Goal: Transaction & Acquisition: Subscribe to service/newsletter

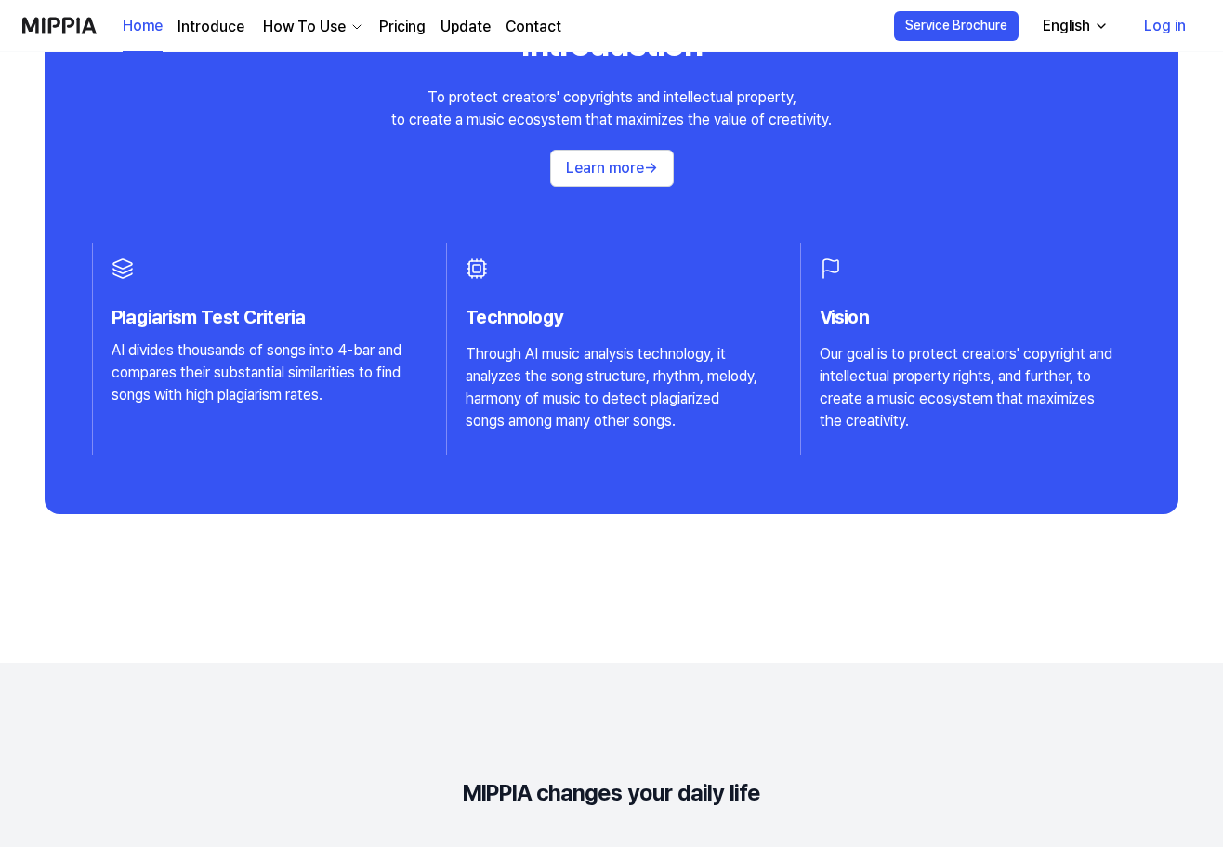
scroll to position [2788, 0]
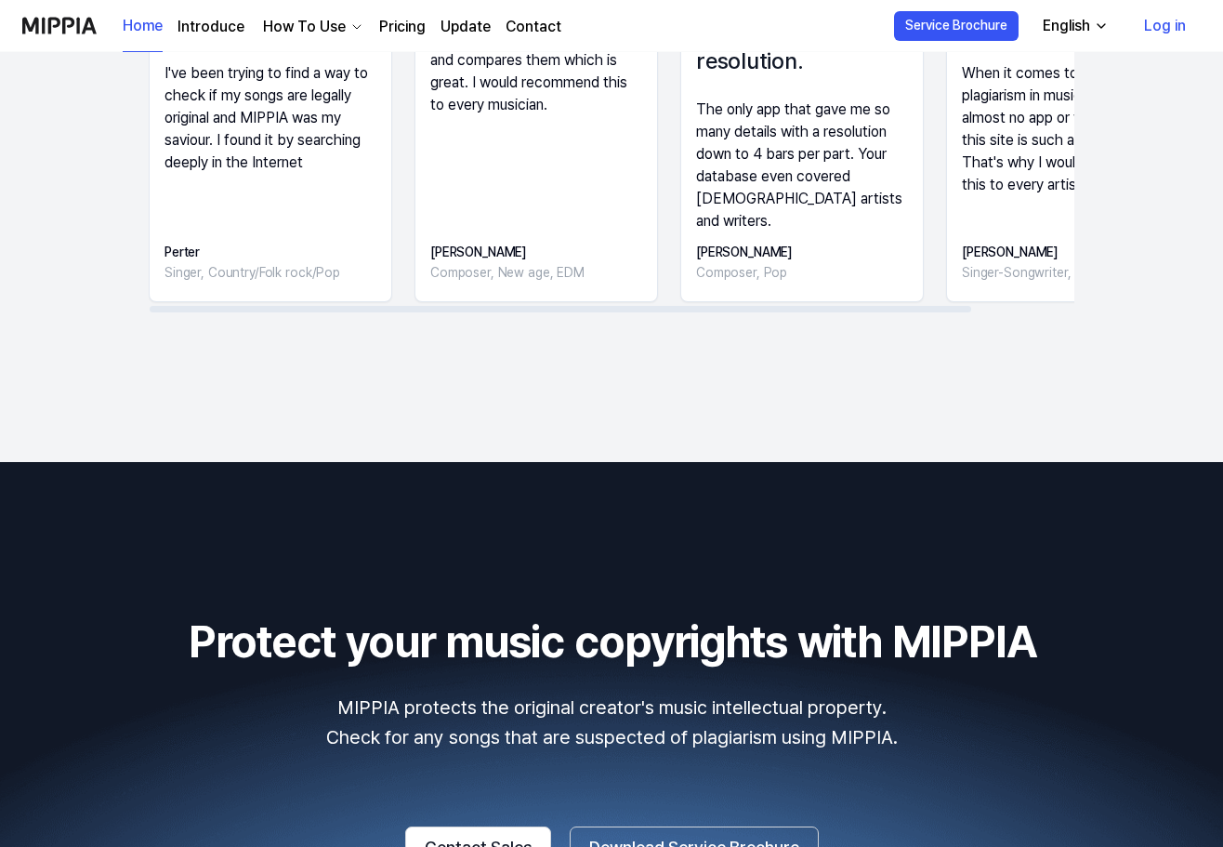
click at [411, 24] on link "Pricing" at bounding box center [402, 27] width 46 height 22
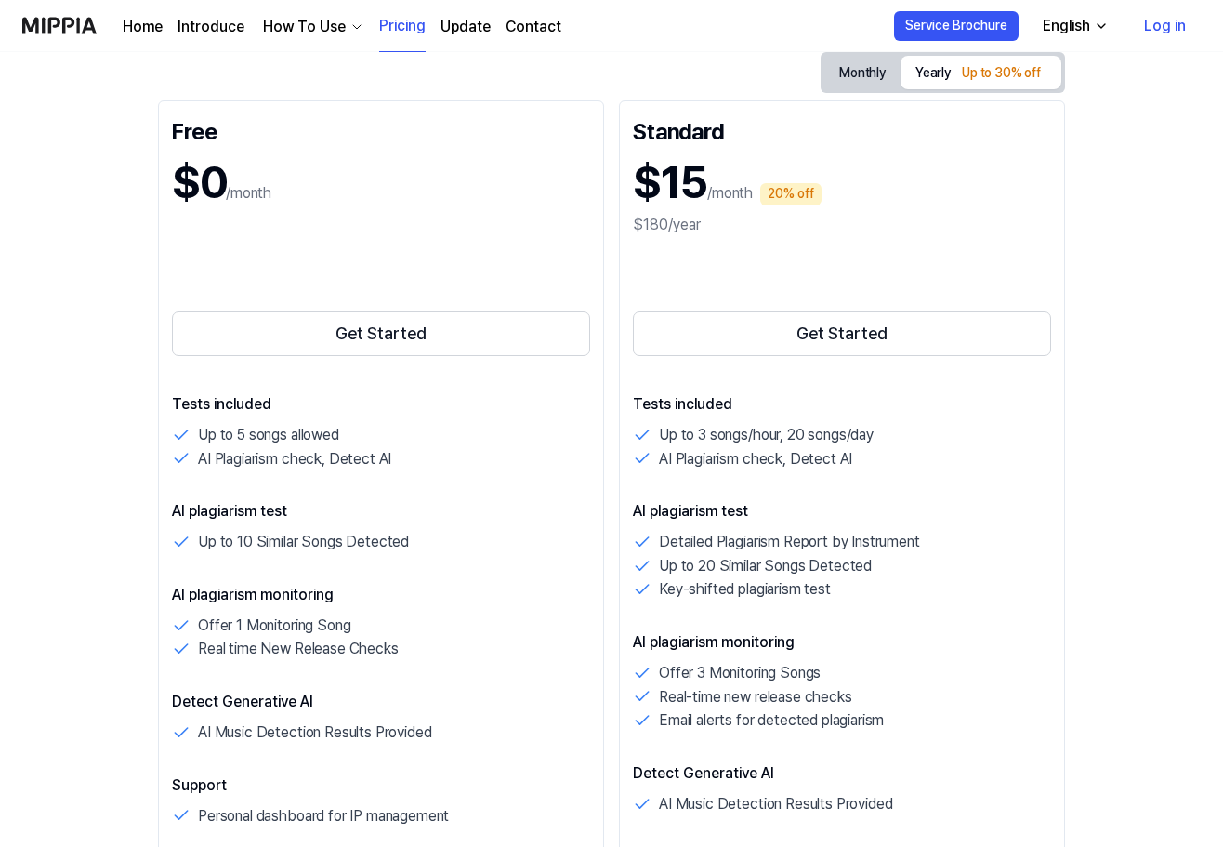
scroll to position [305, 0]
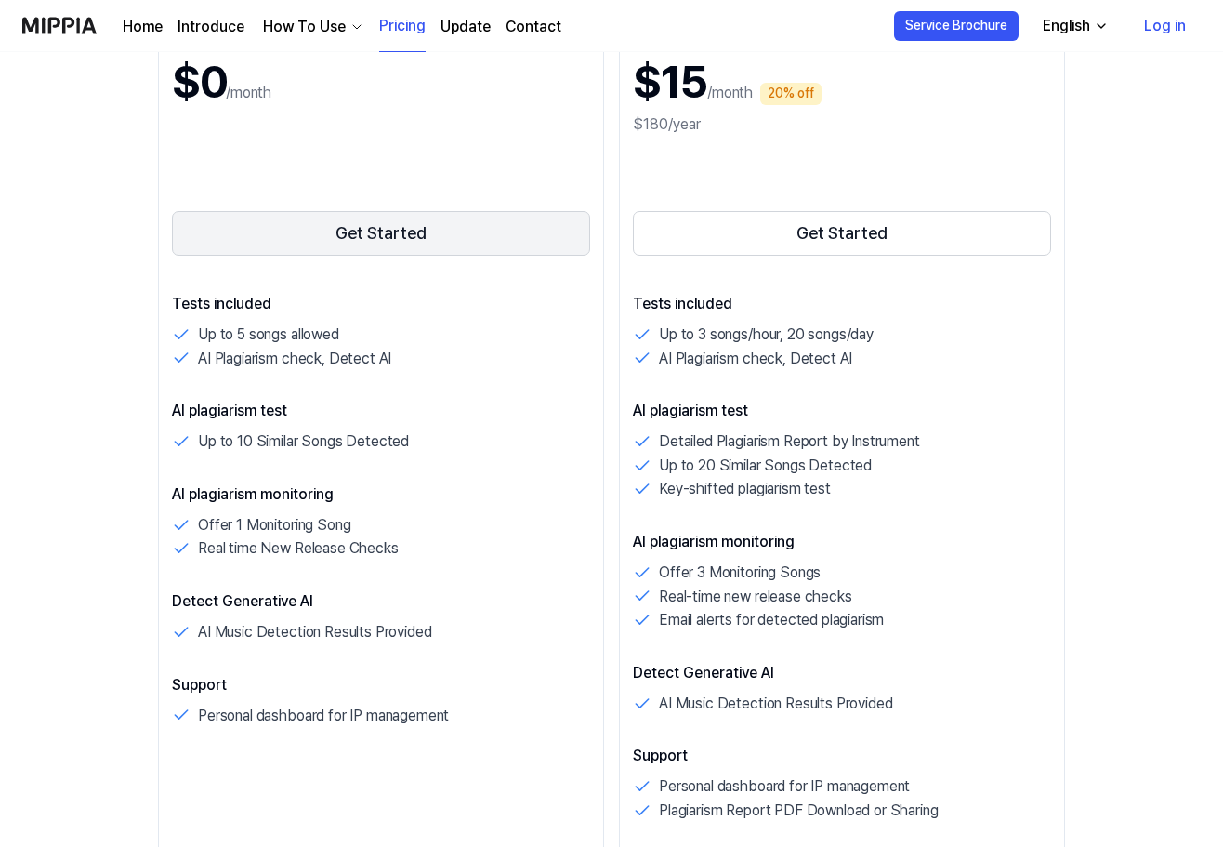
click at [493, 214] on button "Get Started" at bounding box center [381, 233] width 418 height 45
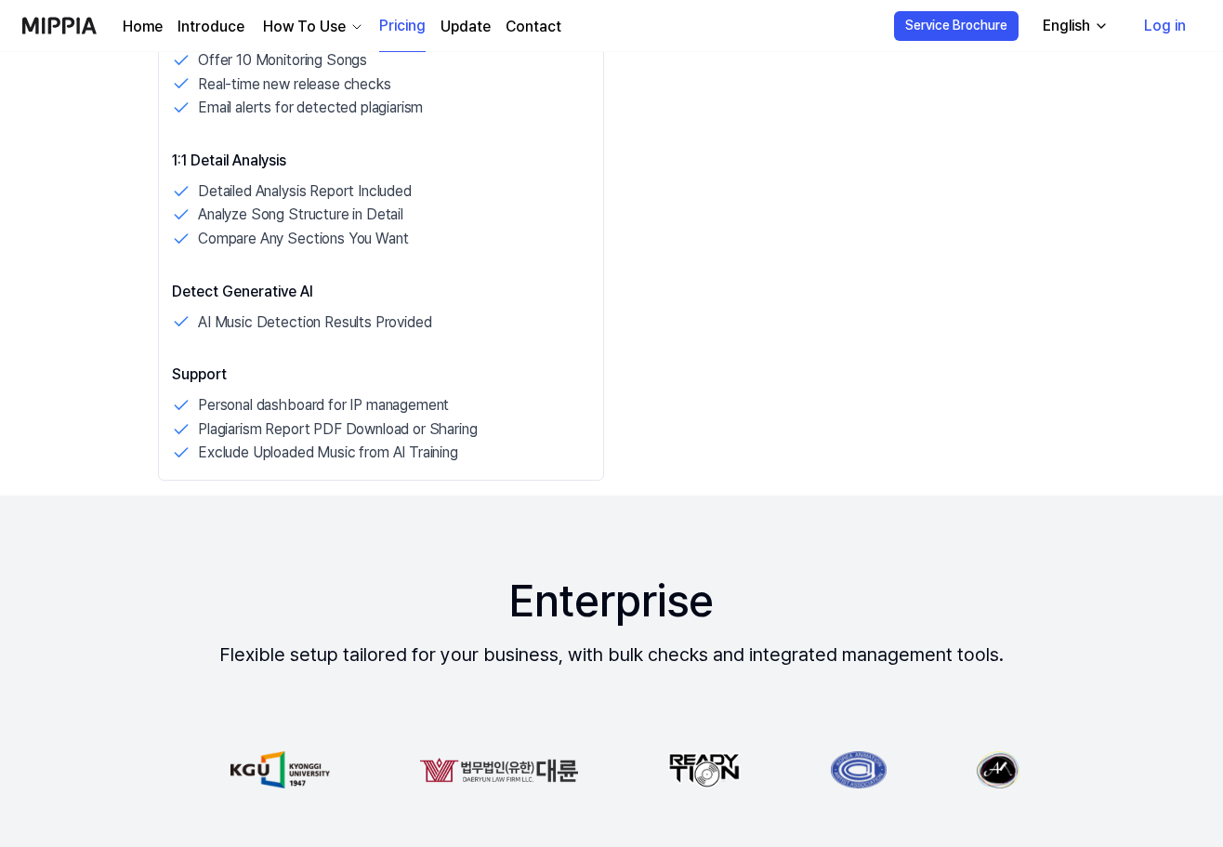
scroll to position [1829, 0]
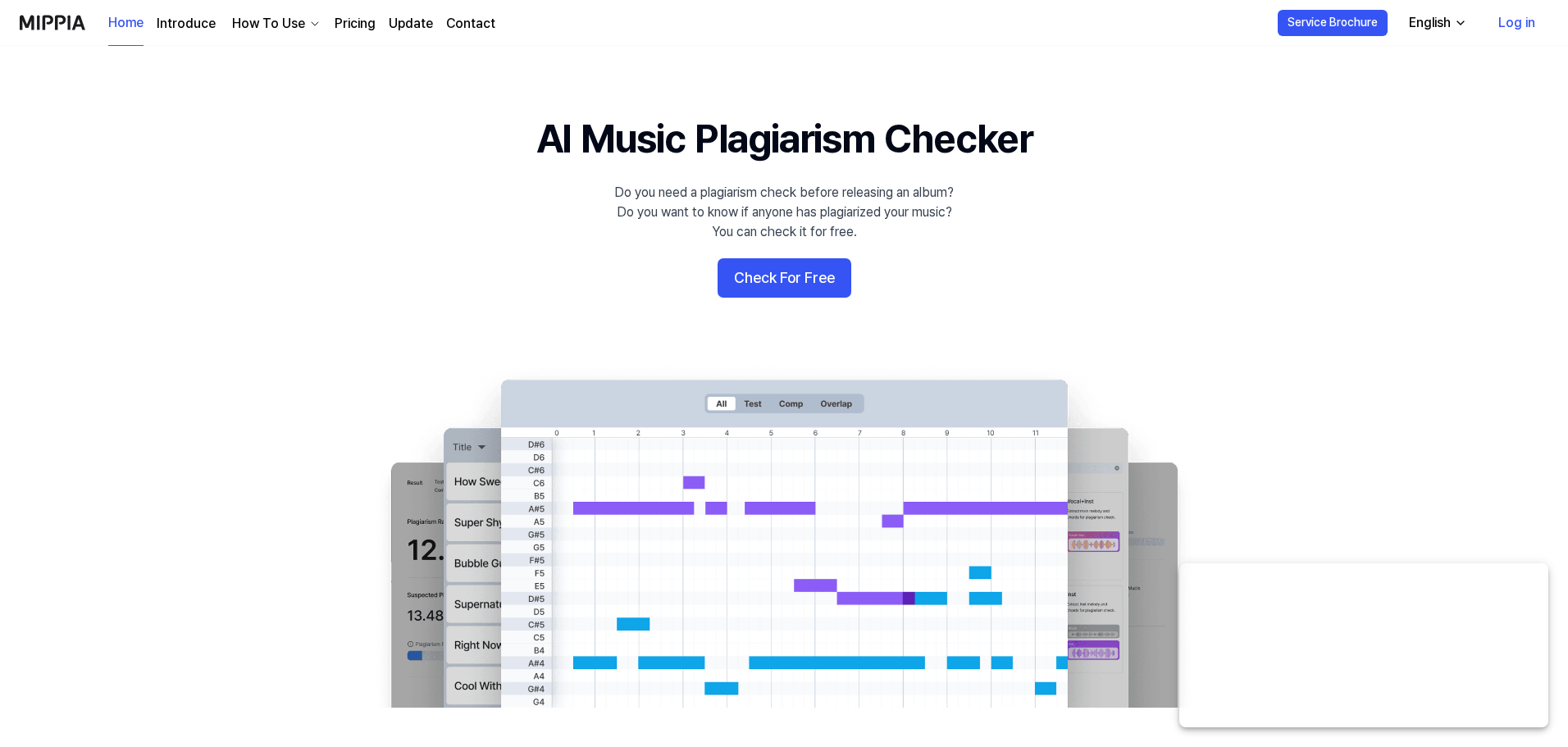
click at [1452, 31] on div "English" at bounding box center [1429, 23] width 49 height 19
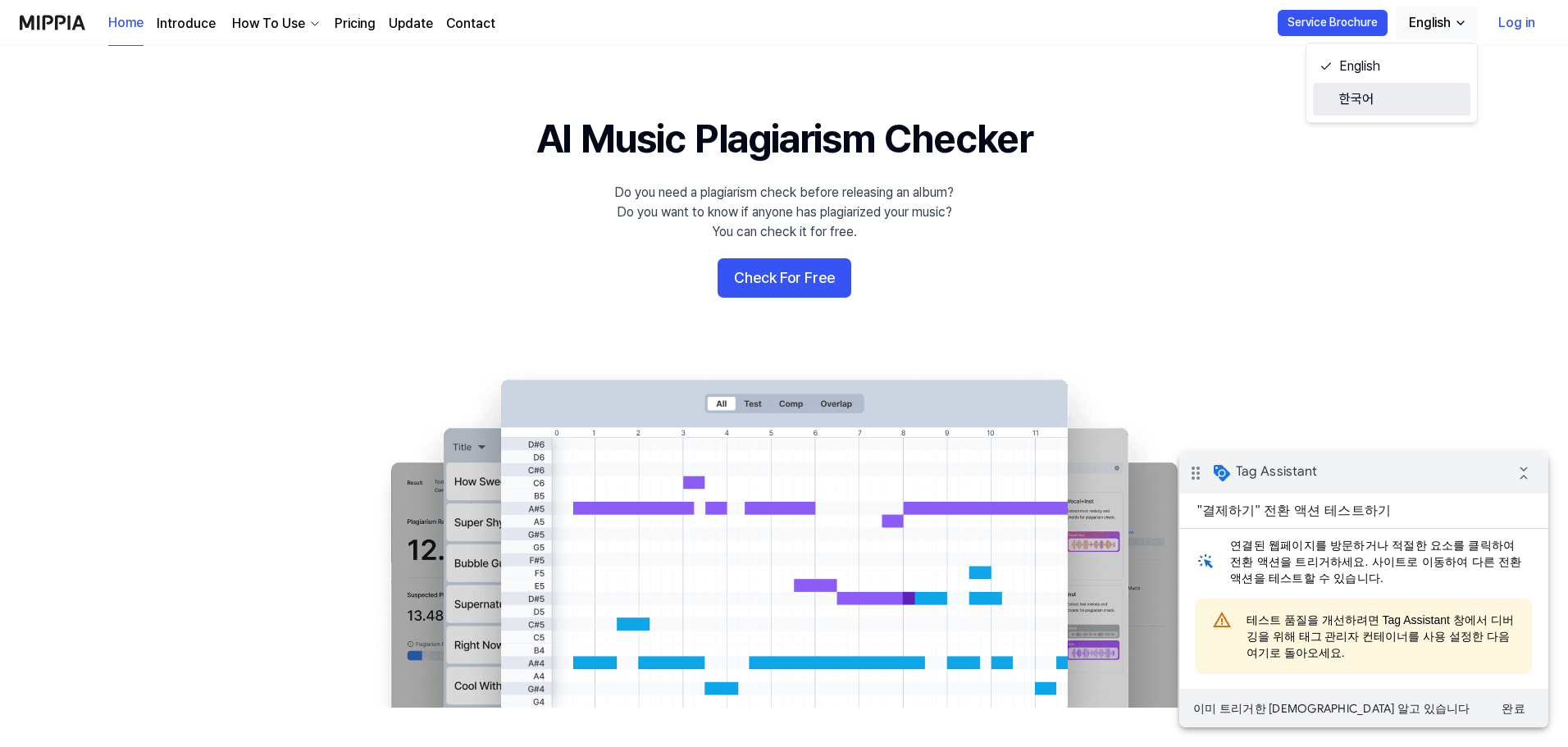
click at [1385, 103] on link "한국어" at bounding box center [1392, 99] width 157 height 33
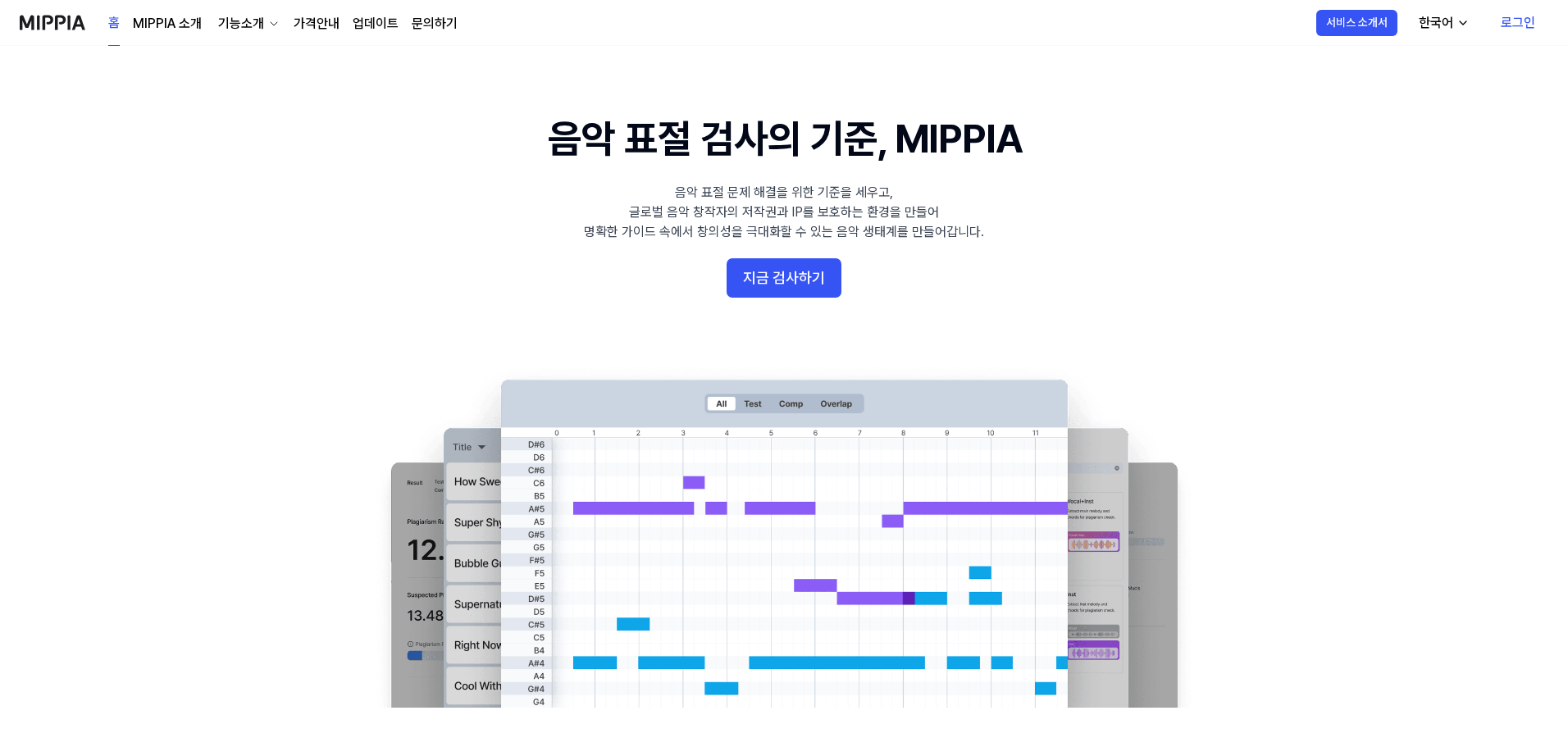
click at [306, 19] on link "가격안내" at bounding box center [317, 24] width 46 height 19
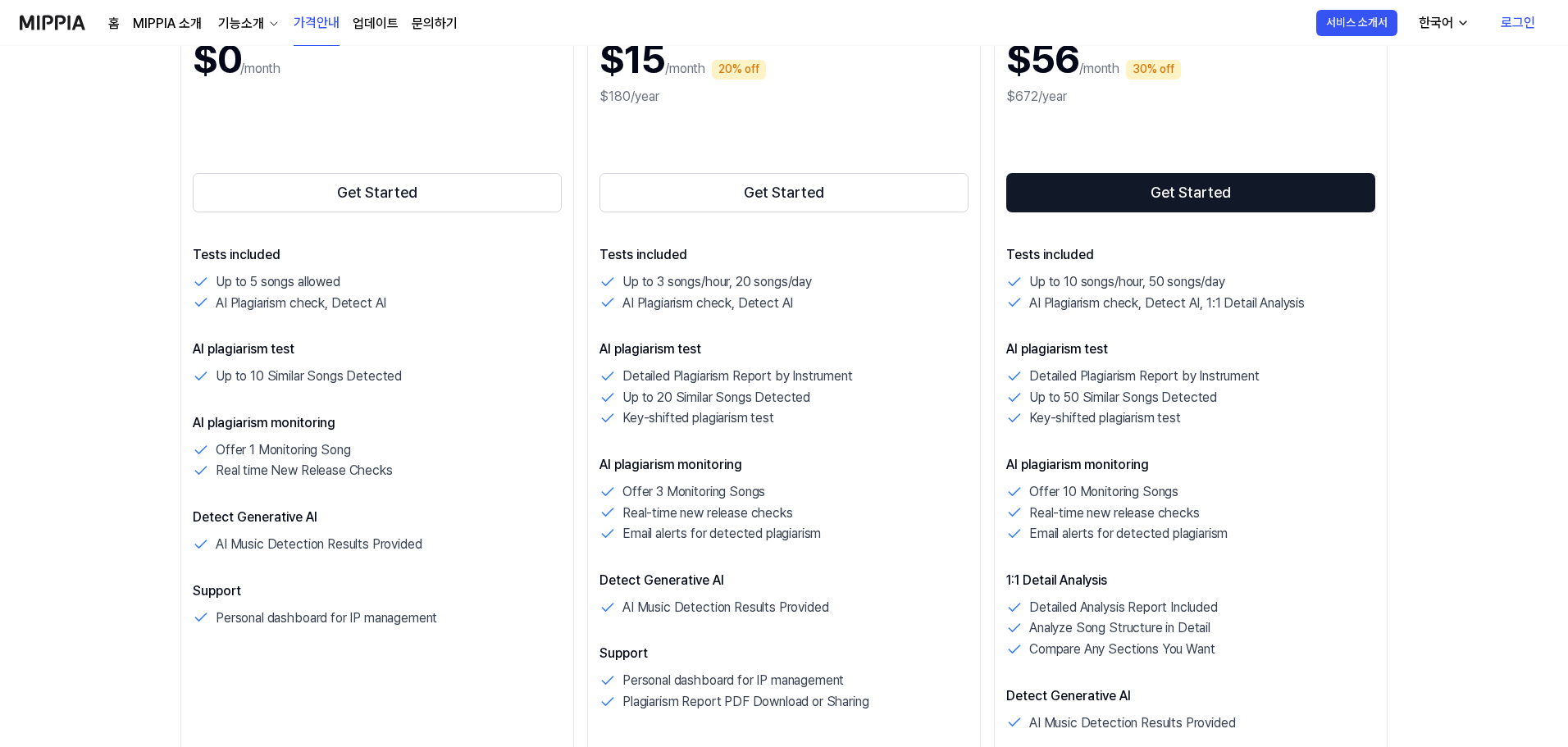
scroll to position [269, 0]
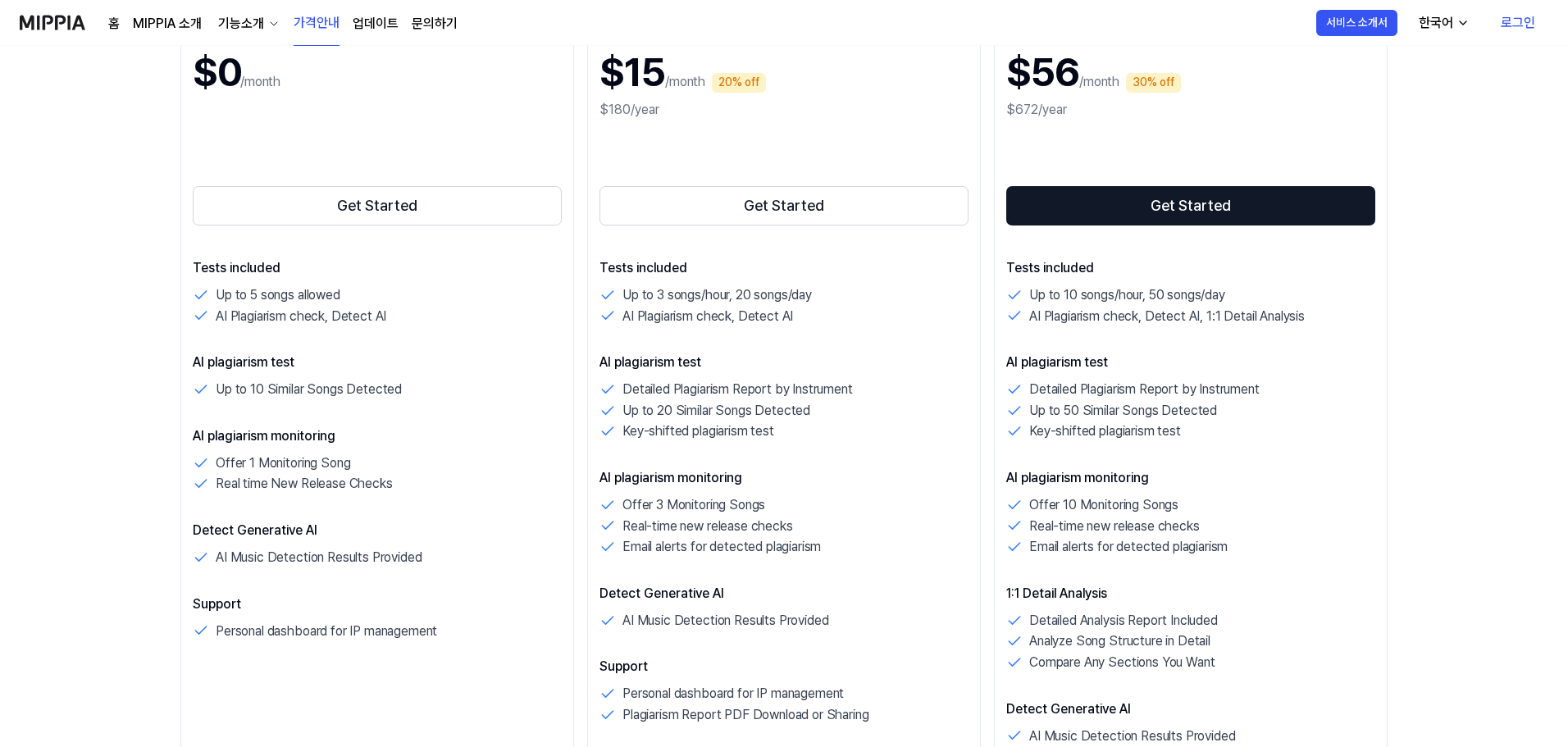
click at [1558, 16] on nav "홈 MIPPIA 소개 기능소개 가격안내 업데이트 문의하기 가격안내 서비스 소개서 한국어 로그인" at bounding box center [784, 23] width 1568 height 46
click at [1542, 17] on link "로그인" at bounding box center [1518, 23] width 61 height 46
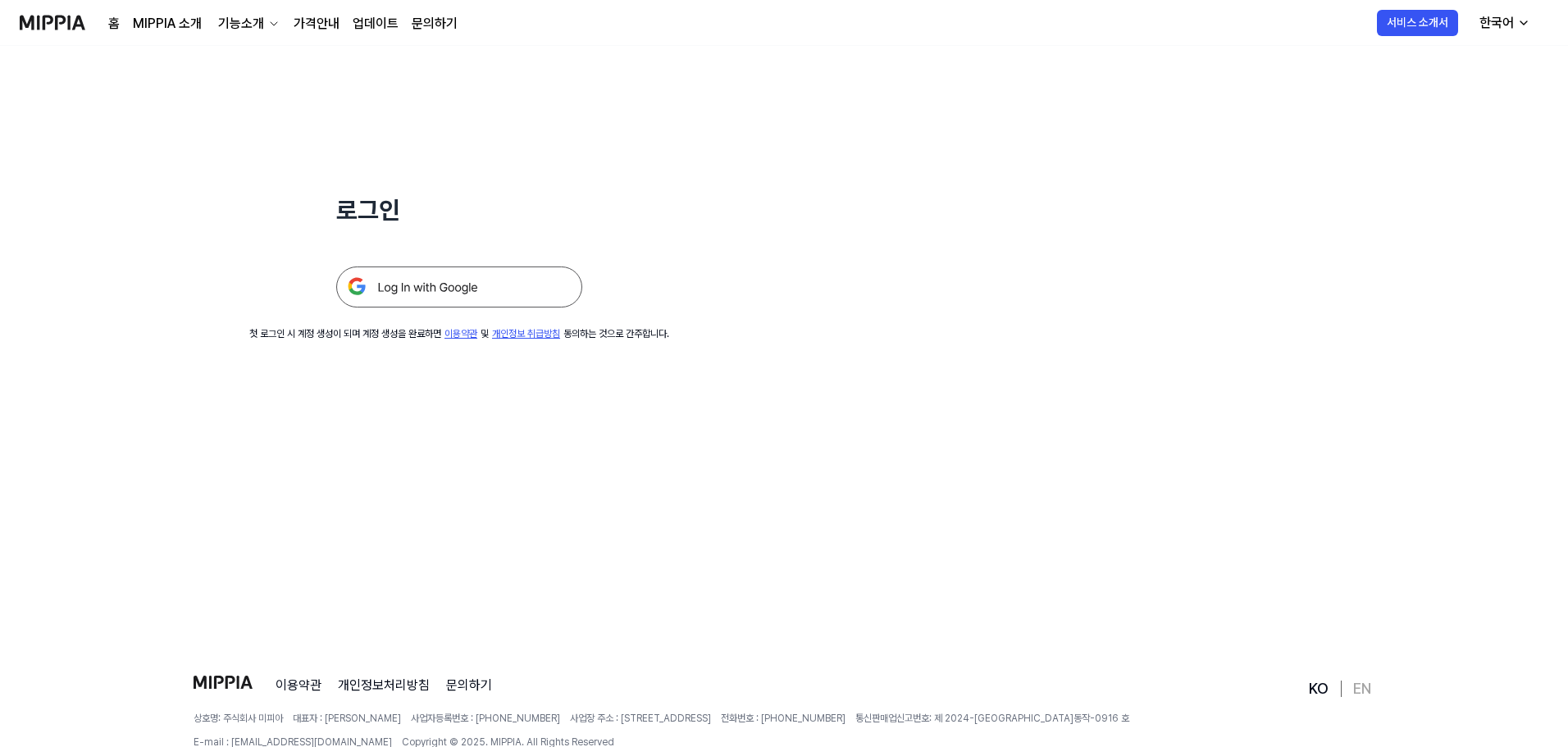
scroll to position [23, 0]
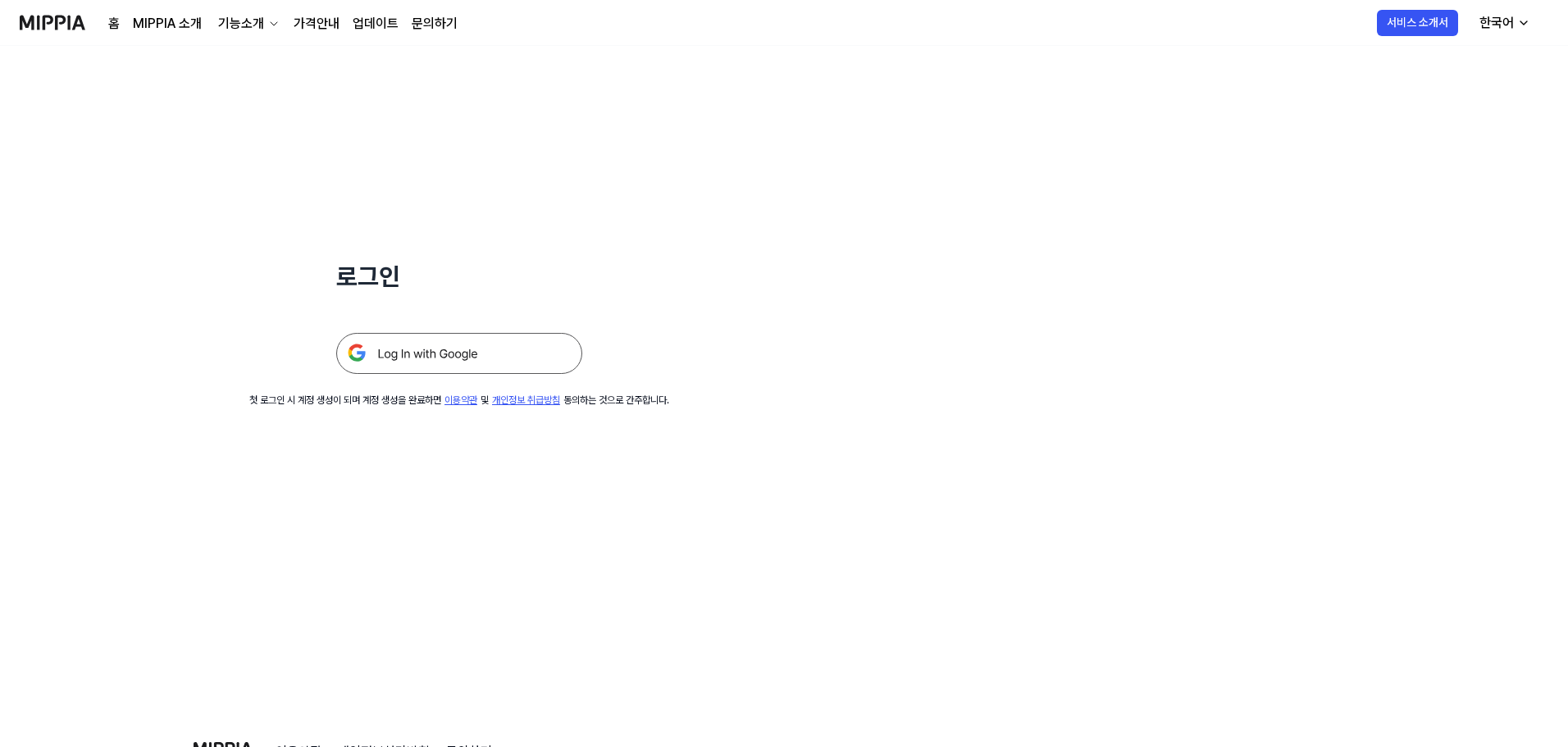
click at [557, 360] on img at bounding box center [459, 353] width 246 height 41
drag, startPoint x: 0, startPoint y: 0, endPoint x: 709, endPoint y: 289, distance: 765.6
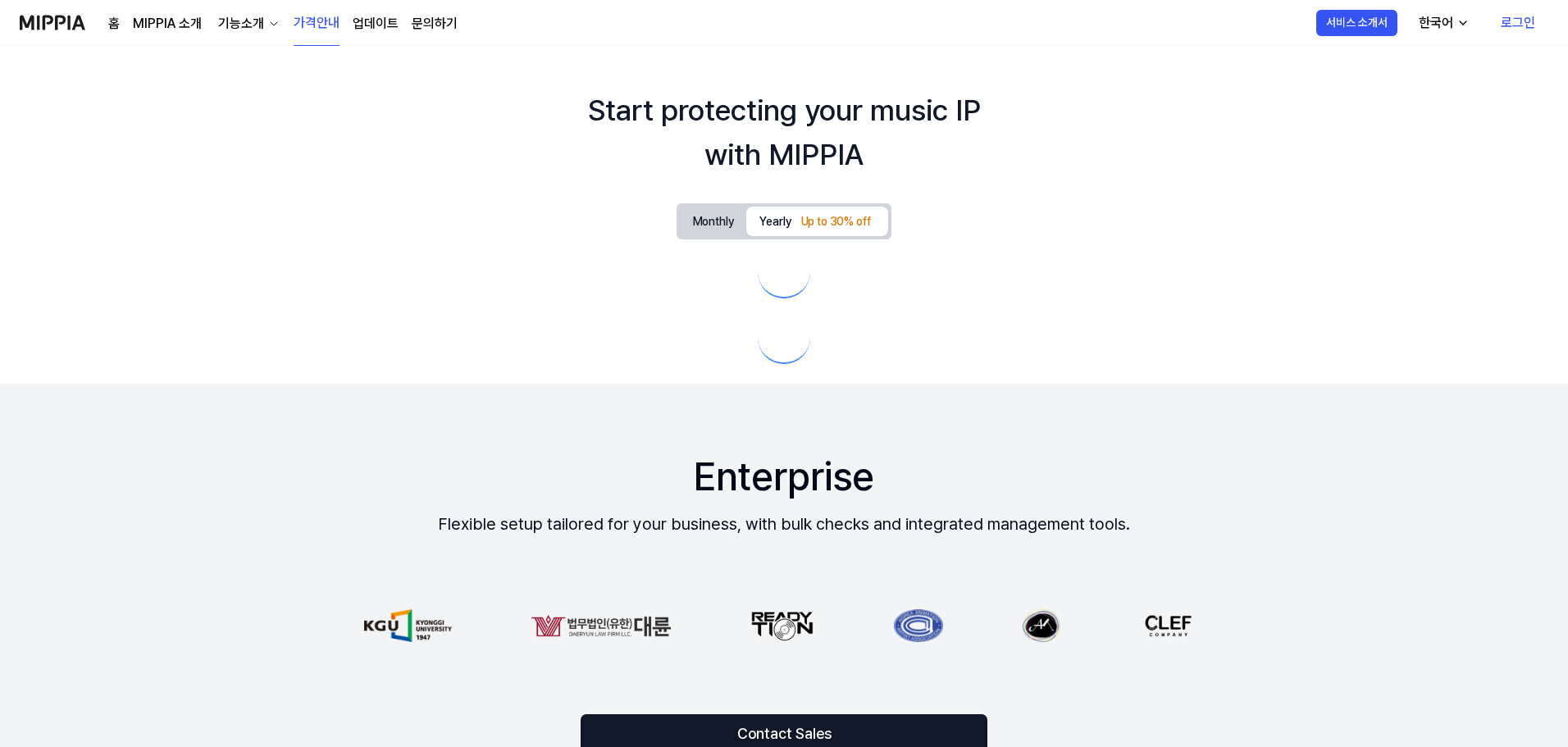
scroll to position [269, 0]
